Goal: Task Accomplishment & Management: Manage account settings

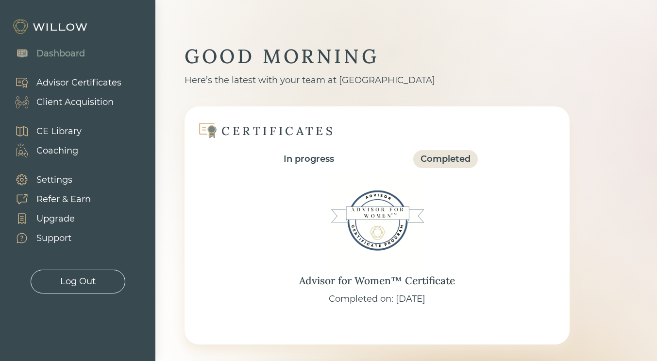
click at [75, 84] on div "Advisor Certificates" at bounding box center [78, 82] width 85 height 13
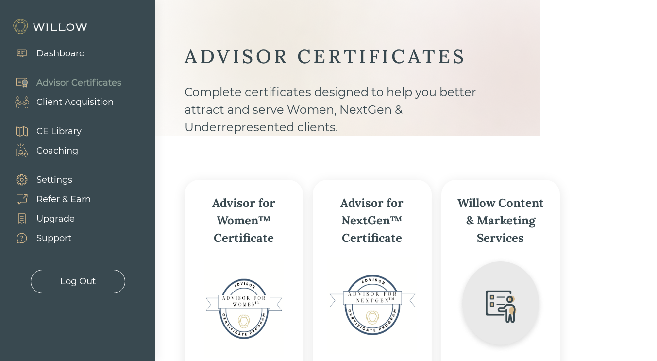
click at [93, 97] on div "Client Acquisition" at bounding box center [74, 102] width 77 height 13
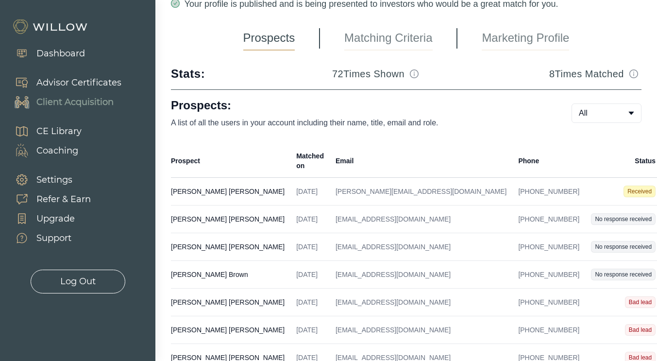
scroll to position [60, 0]
click at [291, 177] on td "[DATE]" at bounding box center [310, 191] width 39 height 28
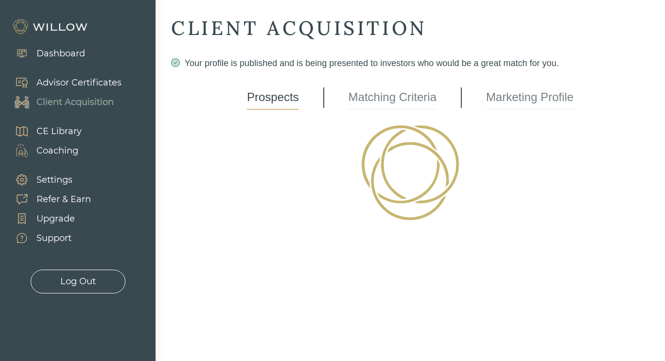
select select "3"
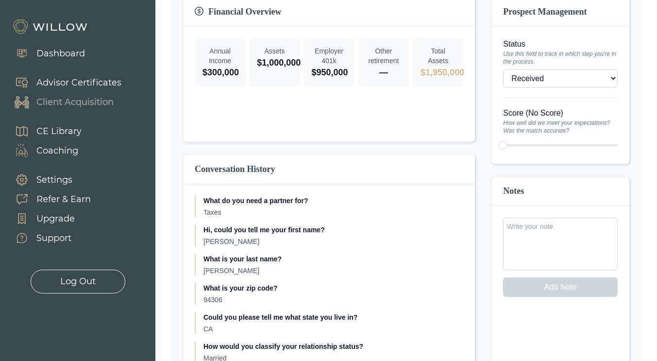
click at [247, 218] on div "What do you need a partner for? Taxes Hi, could you tell me your first name? [P…" at bounding box center [329, 289] width 269 height 187
drag, startPoint x: 240, startPoint y: 214, endPoint x: 196, endPoint y: 212, distance: 44.7
click at [196, 212] on div "What do you need a partner for? Taxes" at bounding box center [329, 206] width 269 height 21
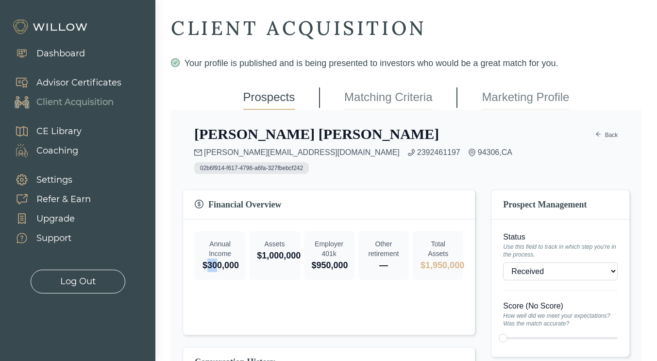
drag, startPoint x: 220, startPoint y: 261, endPoint x: 206, endPoint y: 260, distance: 13.1
click at [206, 260] on p "$300,000" at bounding box center [220, 265] width 35 height 14
click at [274, 259] on p "$1,000,000" at bounding box center [274, 256] width 35 height 14
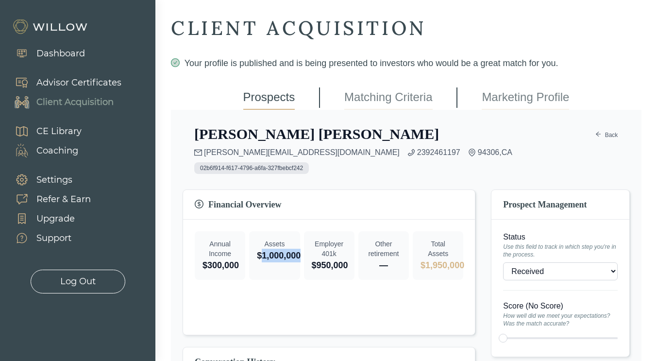
click at [274, 259] on p "$1,000,000" at bounding box center [274, 256] width 35 height 14
click at [319, 271] on p "$950,000" at bounding box center [329, 265] width 35 height 14
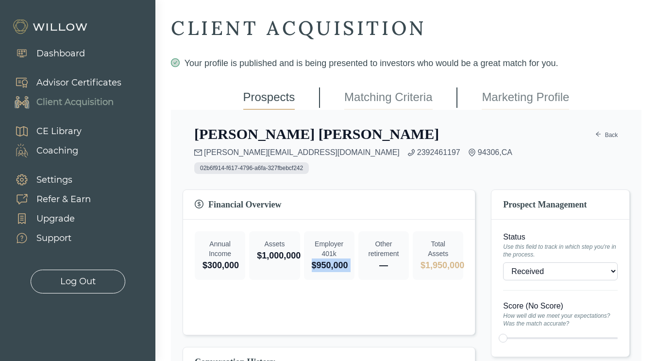
click at [319, 271] on p "$950,000" at bounding box center [329, 265] width 35 height 14
click at [456, 262] on p "$1,950,000" at bounding box center [438, 265] width 35 height 14
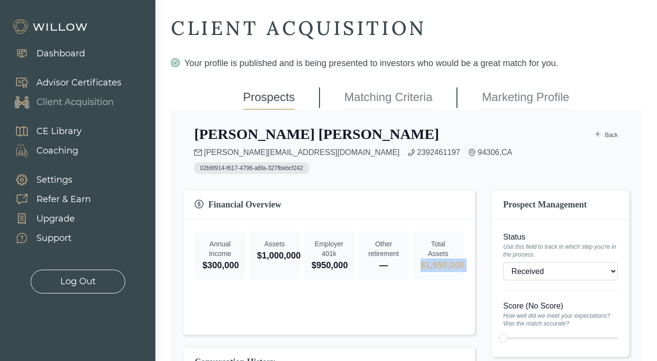
click at [456, 262] on p "$1,950,000" at bounding box center [438, 265] width 35 height 14
click at [425, 304] on div "Financial Overview Annual Income $300,000 Assets $1,000,000 Employer 401k $950,…" at bounding box center [329, 262] width 293 height 146
click at [36, 53] on div "Dashboard" at bounding box center [60, 53] width 49 height 13
